Goal: Information Seeking & Learning: Learn about a topic

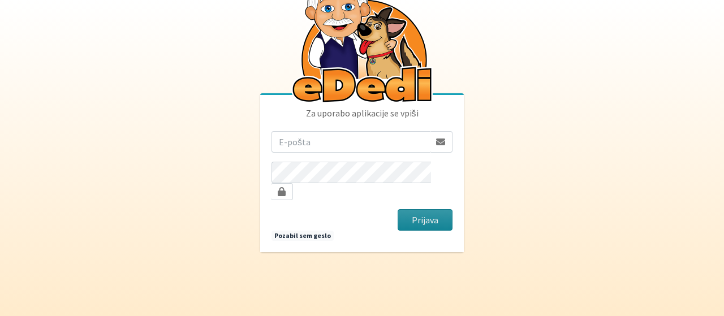
type input "[EMAIL_ADDRESS][DOMAIN_NAME]"
click at [433, 210] on button "Prijava" at bounding box center [425, 219] width 55 height 21
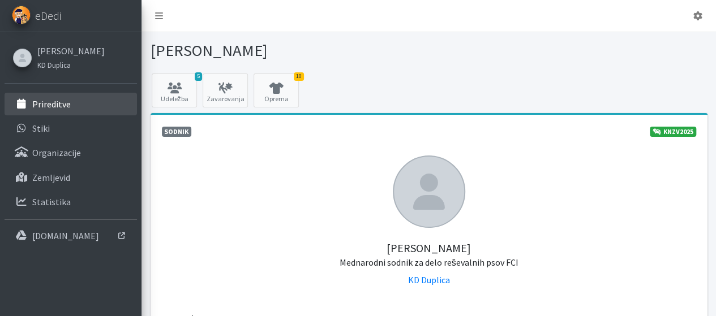
click at [64, 100] on p "Prireditve" at bounding box center [51, 103] width 38 height 11
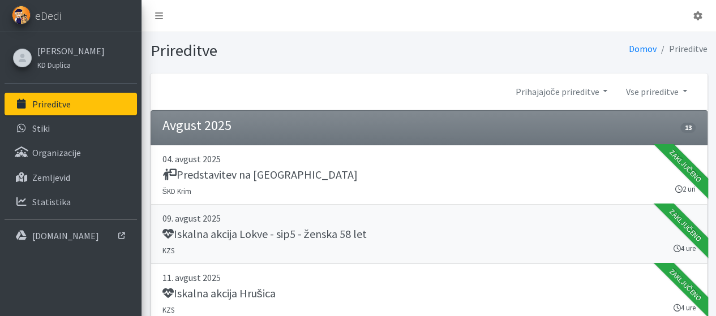
click at [200, 231] on h5 "Iskalna akcija Lokve - sip5 - ženska 58 let" at bounding box center [264, 234] width 204 height 14
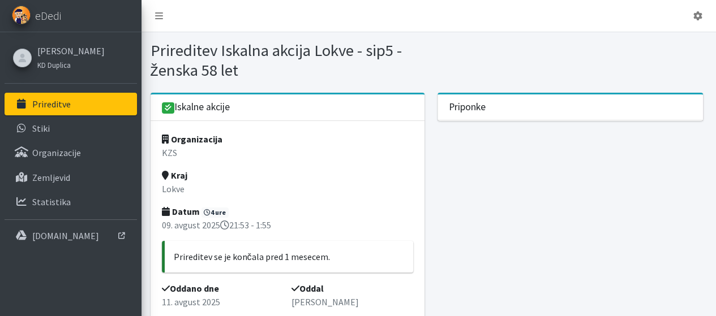
click at [489, 109] on div "Priponke" at bounding box center [570, 107] width 266 height 26
click at [54, 175] on p "Zemljevid" at bounding box center [51, 177] width 38 height 11
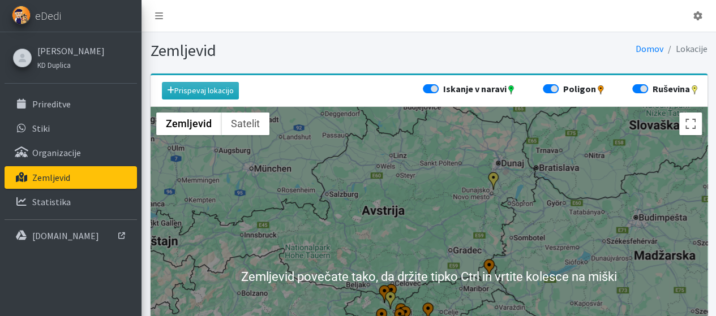
scroll to position [57, 0]
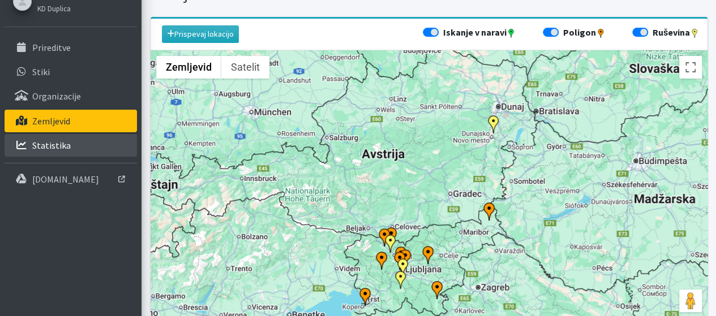
click at [44, 144] on p "Statistika" at bounding box center [51, 145] width 38 height 11
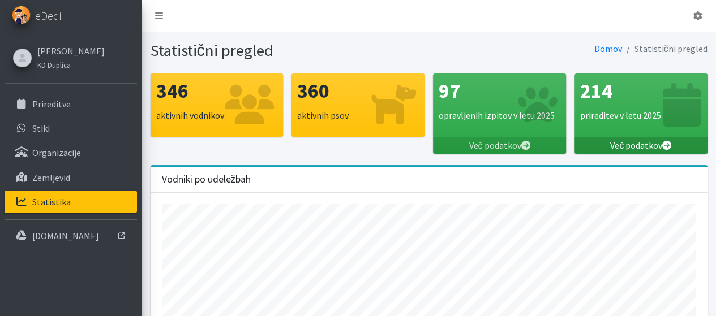
click at [645, 147] on link "Več podatkov" at bounding box center [640, 145] width 133 height 17
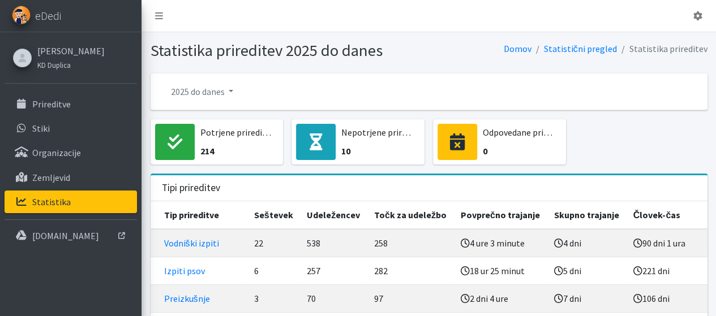
scroll to position [113, 0]
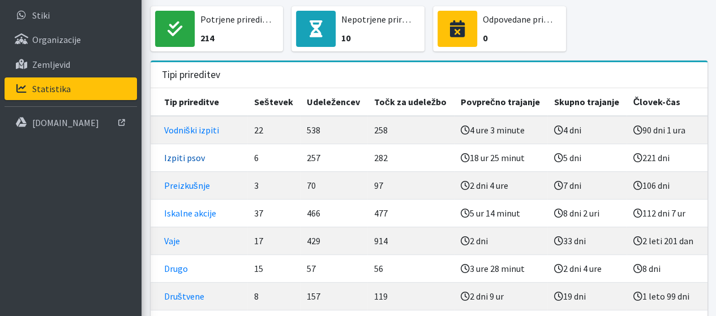
click at [198, 161] on link "Izpiti psov" at bounding box center [184, 157] width 41 height 11
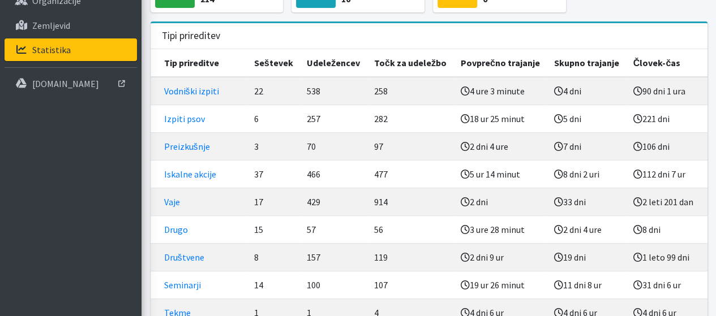
scroll to position [170, 0]
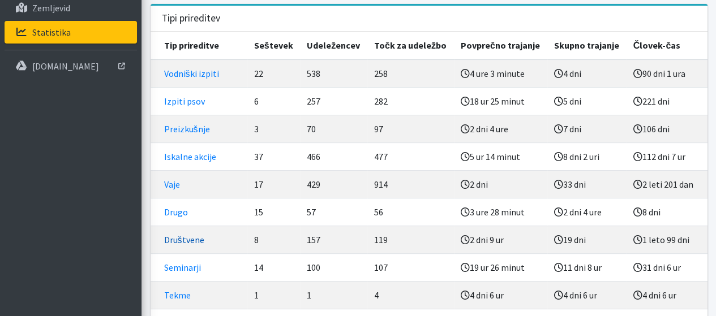
click at [187, 236] on link "Društvene" at bounding box center [184, 239] width 40 height 11
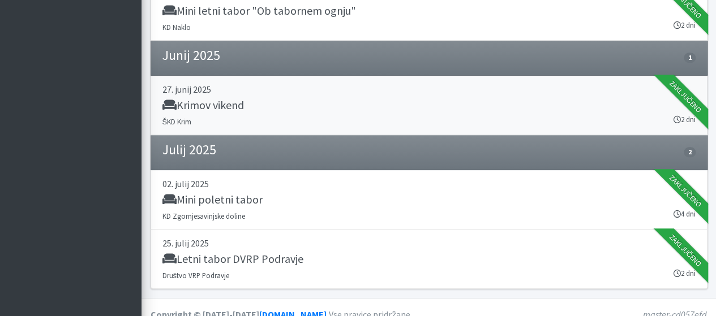
scroll to position [482, 0]
